Goal: Information Seeking & Learning: Learn about a topic

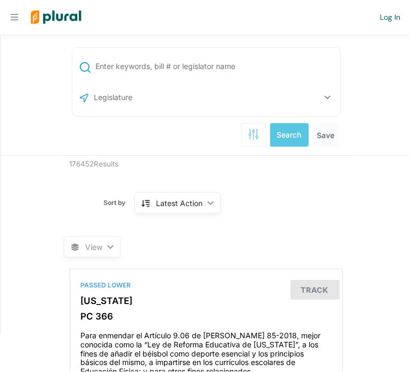
click at [197, 97] on div "US Congress Alabama Alaska Arizona Arkansas California Colorado Connecticut Del…" at bounding box center [206, 97] width 262 height 20
click at [326, 96] on icon "button" at bounding box center [327, 97] width 6 height 4
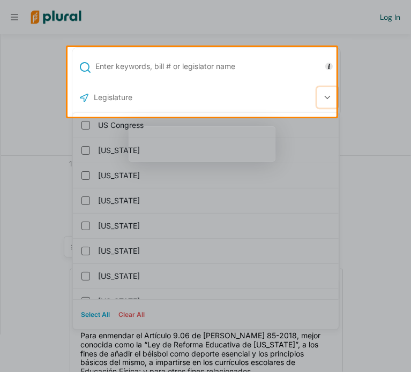
click at [324, 98] on icon "button" at bounding box center [327, 97] width 6 height 4
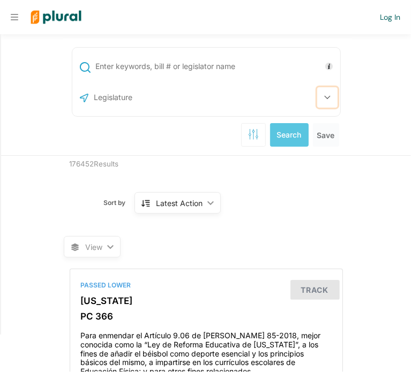
click at [321, 100] on button "button" at bounding box center [327, 97] width 20 height 20
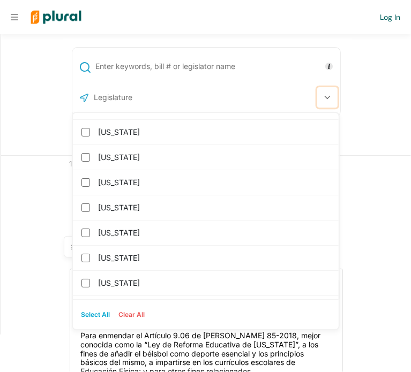
scroll to position [171, 0]
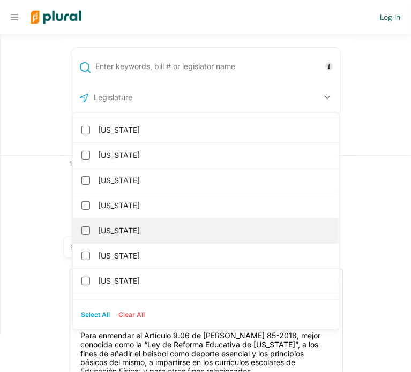
click at [268, 225] on label "[US_STATE]" at bounding box center [213, 231] width 229 height 16
click at [90, 227] on input "[US_STATE]" at bounding box center [85, 231] width 9 height 9
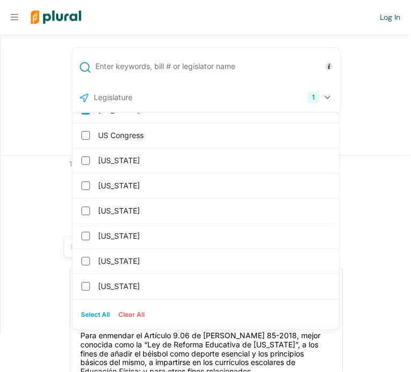
scroll to position [0, 0]
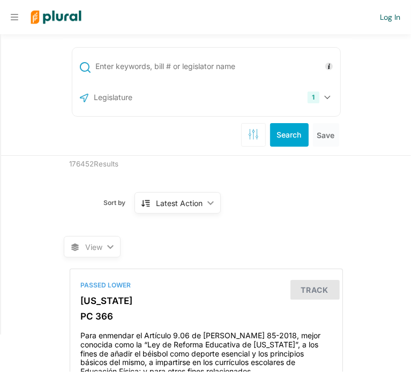
click at [261, 66] on input "text" at bounding box center [216, 66] width 243 height 20
